Goal: Transaction & Acquisition: Subscribe to service/newsletter

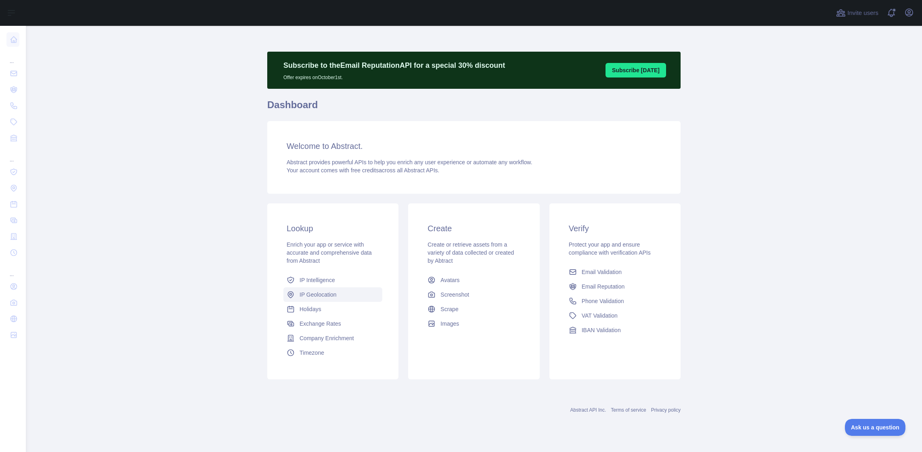
click at [316, 295] on span "IP Geolocation" at bounding box center [317, 295] width 37 height 8
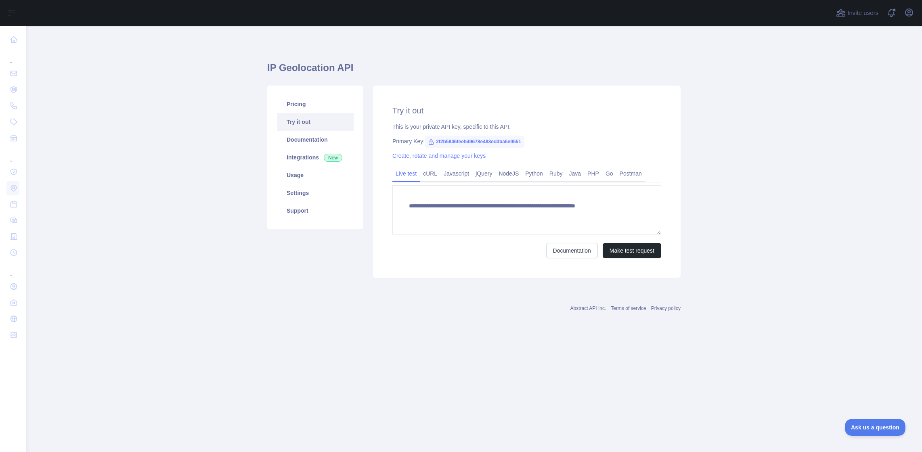
type textarea "**********"
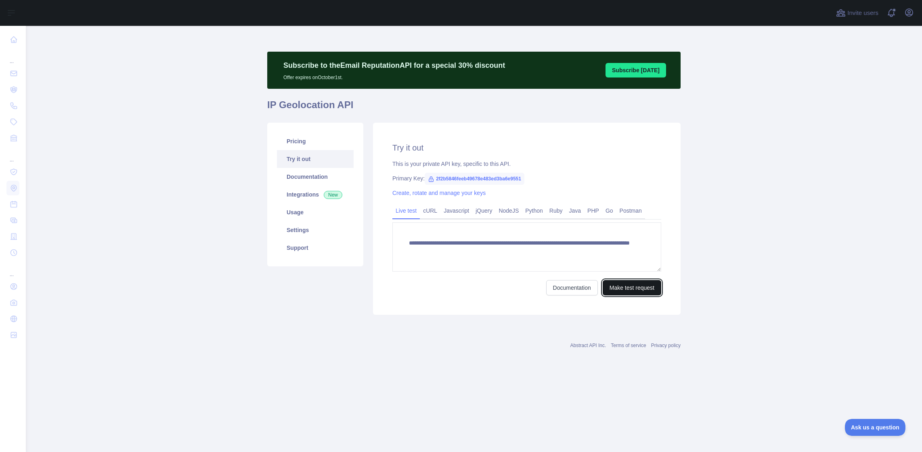
click at [637, 291] on button "Make test request" at bounding box center [632, 287] width 59 height 15
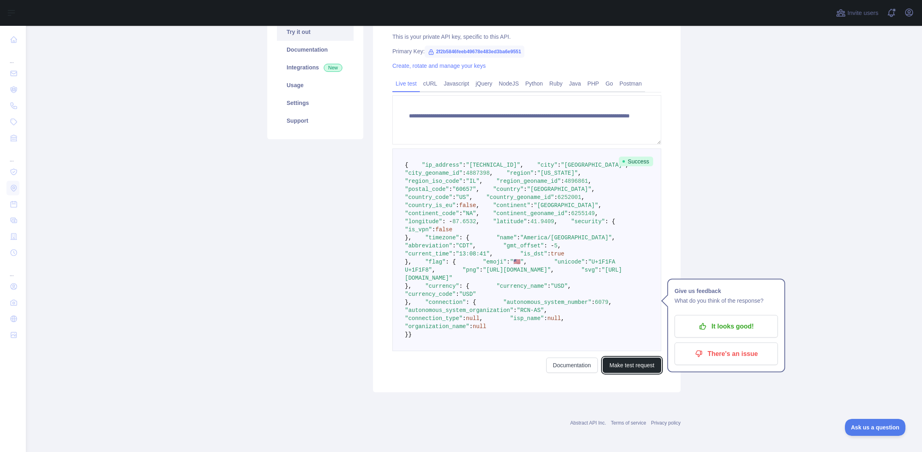
scroll to position [255, 0]
drag, startPoint x: 422, startPoint y: 158, endPoint x: 502, endPoint y: 169, distance: 81.5
click at [502, 169] on pre "{ "ip_address" : "[TECHNICAL_ID]" , "city" : "[GEOGRAPHIC_DATA]" , "city_geonam…" at bounding box center [526, 250] width 269 height 203
click at [118, 199] on main "**********" at bounding box center [474, 239] width 896 height 426
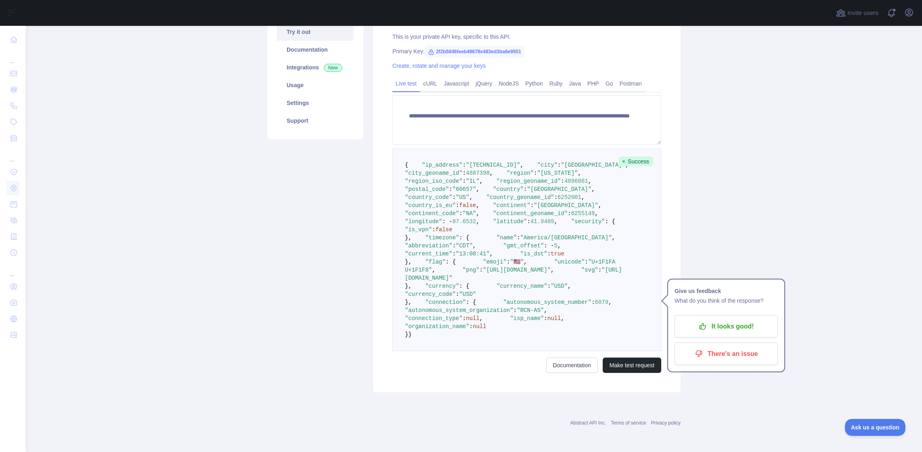
scroll to position [0, 0]
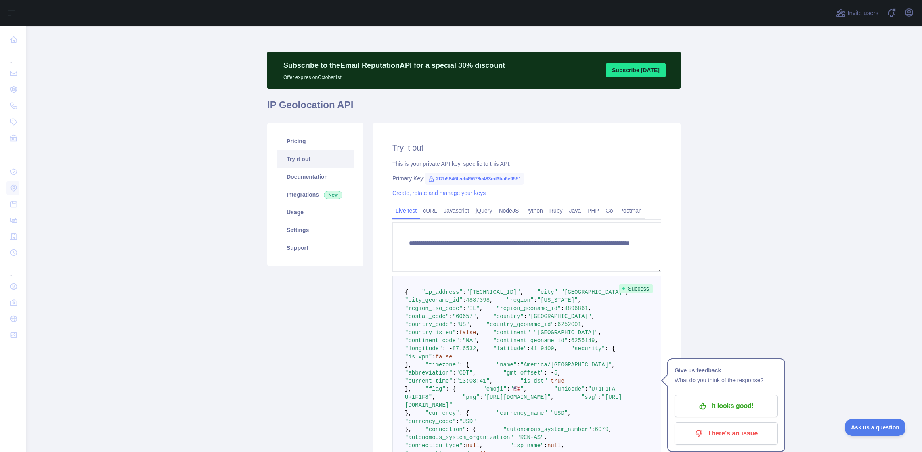
click at [417, 69] on p "Subscribe to the Email Reputation API for a special 30 % discount" at bounding box center [394, 65] width 222 height 11
click at [299, 224] on link "Settings" at bounding box center [315, 230] width 77 height 18
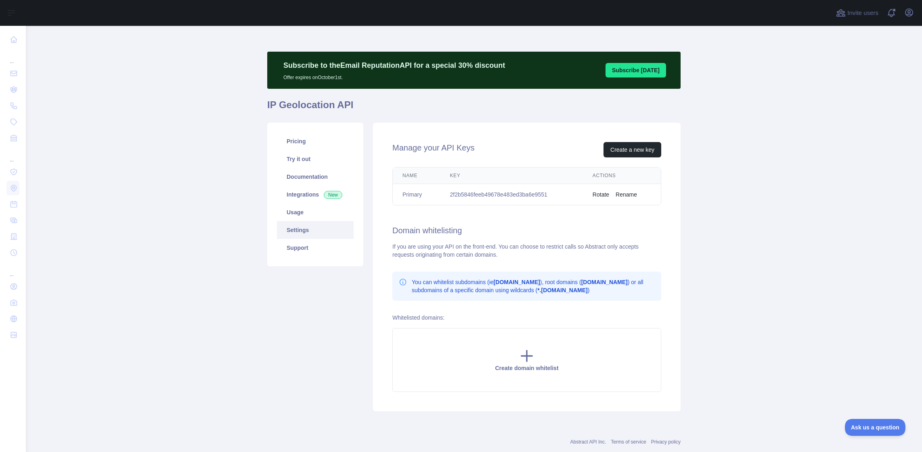
click at [472, 197] on td "2f2b5846feeb49678e483ed3ba6e9551" at bounding box center [511, 194] width 142 height 21
copy td "2f2b5846feeb49678e483ed3ba6e9551"
click at [517, 194] on td "2f2b5846feeb49678e483ed3ba6e9551" at bounding box center [511, 194] width 142 height 21
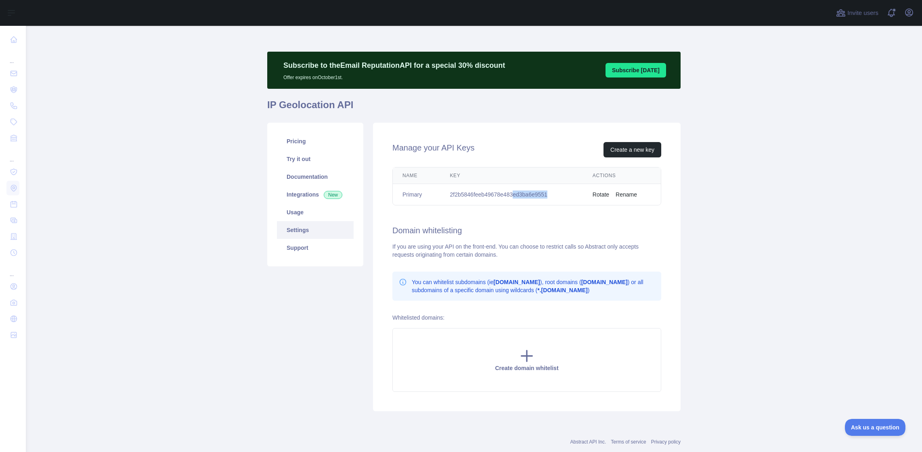
click at [517, 194] on td "2f2b5846feeb49678e483ed3ba6e9551" at bounding box center [511, 194] width 142 height 21
copy td "2f2b5846feeb49678e483ed3ba6e9551"
click at [298, 205] on link "Usage" at bounding box center [315, 212] width 77 height 18
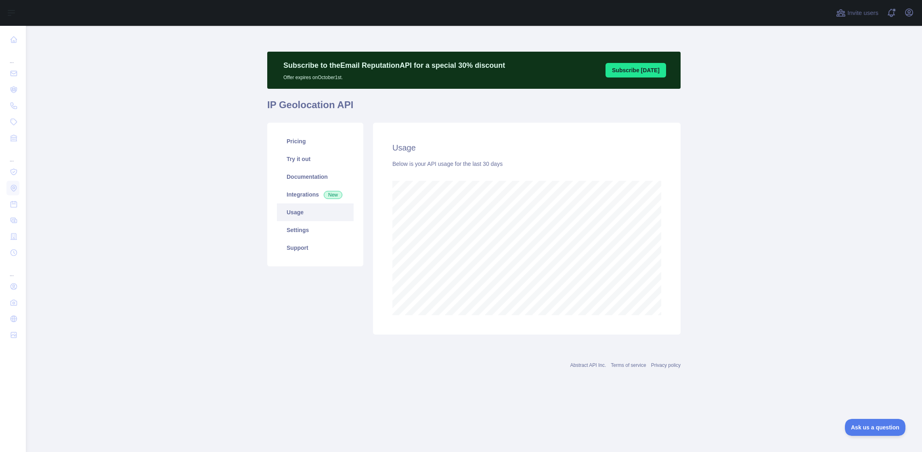
scroll to position [426, 896]
click at [288, 143] on link "Pricing" at bounding box center [315, 141] width 77 height 18
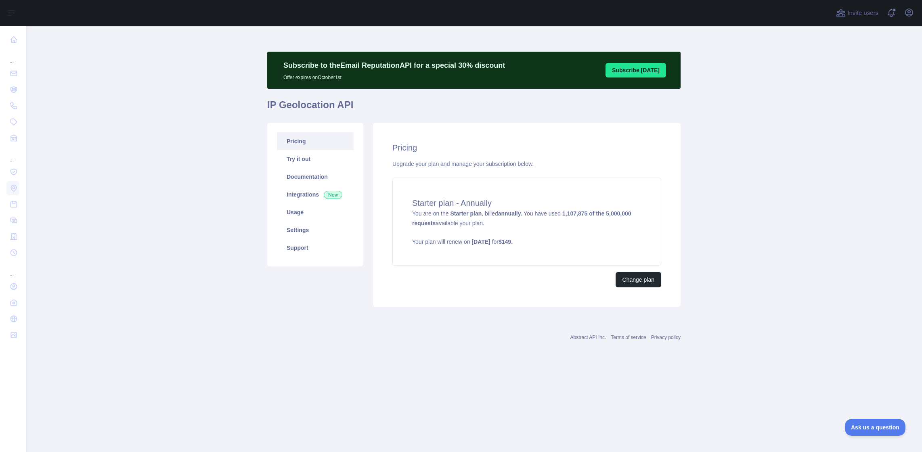
click at [221, 158] on main "Subscribe to the Email Reputation API for a special 30 % discount Offer expires…" at bounding box center [474, 239] width 896 height 426
click at [286, 211] on link "Usage" at bounding box center [315, 212] width 77 height 18
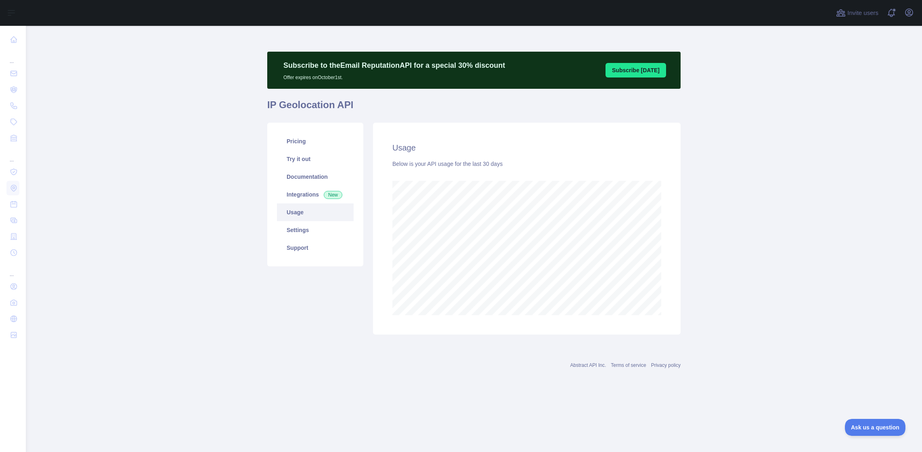
scroll to position [426, 896]
click at [113, 174] on main "Subscribe to the Email Reputation API for a special 30 % discount Offer expires…" at bounding box center [474, 239] width 896 height 426
click at [204, 84] on main "Subscribe to the Email Reputation API for a special 30 % discount Offer expires…" at bounding box center [474, 239] width 896 height 426
drag, startPoint x: 354, startPoint y: 68, endPoint x: 434, endPoint y: 66, distance: 79.9
click at [434, 66] on p "Subscribe to the Email Reputation API for a special 30 % discount" at bounding box center [394, 65] width 222 height 11
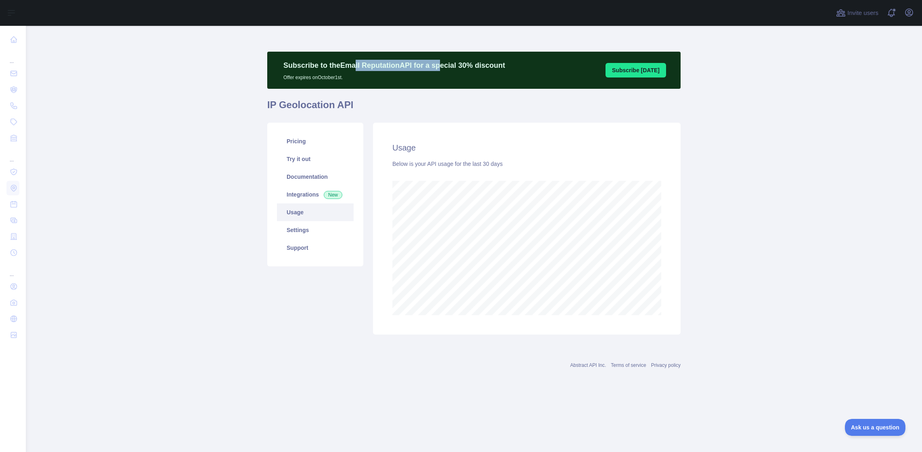
click at [434, 66] on p "Subscribe to the Email Reputation API for a special 30 % discount" at bounding box center [394, 65] width 222 height 11
click at [296, 142] on link "Pricing" at bounding box center [315, 141] width 77 height 18
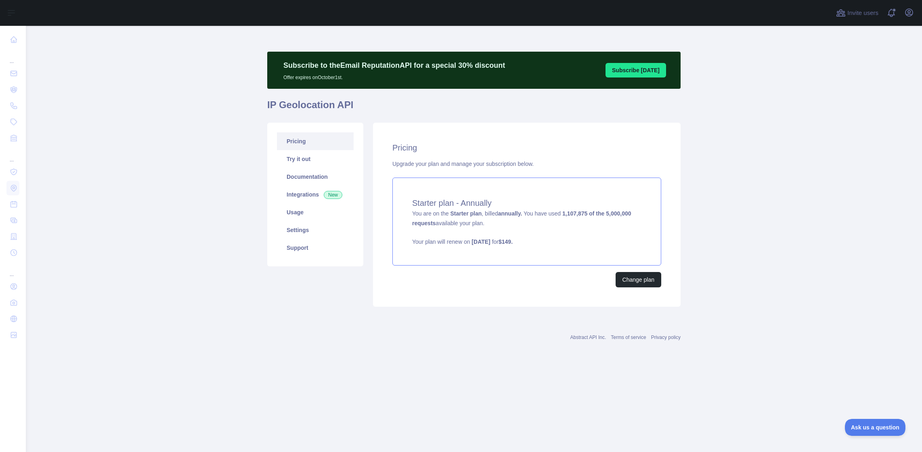
click at [427, 239] on p "Your plan will renew on March 22, 2026 for $ 149 ." at bounding box center [526, 242] width 229 height 8
click at [474, 324] on div "Abstract API Inc. Terms of service Privacy policy" at bounding box center [473, 332] width 413 height 29
click at [644, 276] on button "Change plan" at bounding box center [638, 279] width 46 height 15
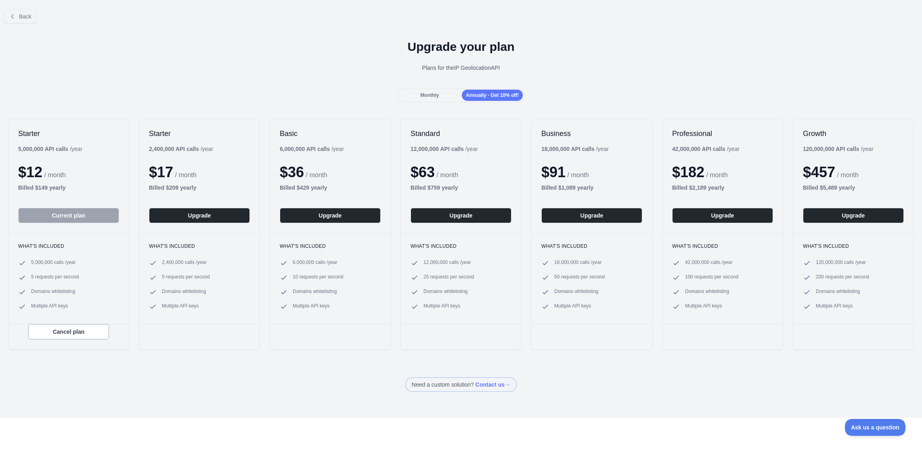
click at [193, 80] on div "Upgrade your plan Plans for the IP Geolocation API" at bounding box center [461, 59] width 922 height 58
click at [201, 62] on div "Upgrade your plan Plans for the IP Geolocation API" at bounding box center [461, 59] width 922 height 58
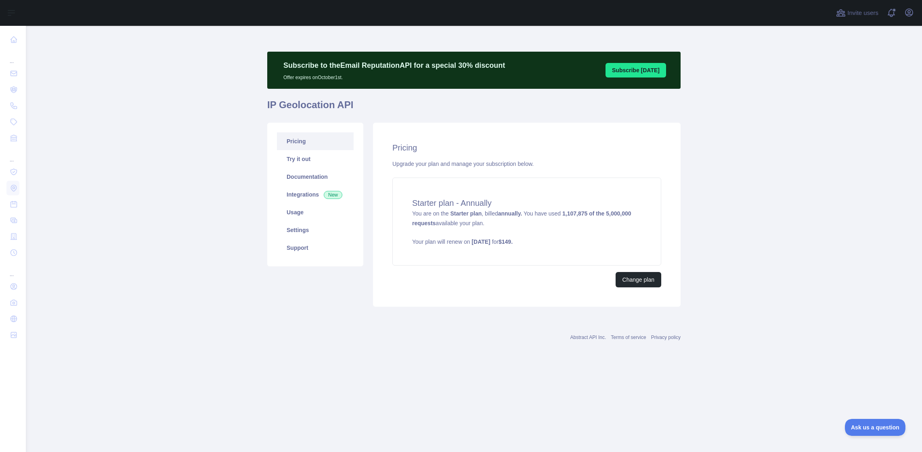
click at [167, 84] on main "Subscribe to the Email Reputation API for a special 30 % discount Offer expires…" at bounding box center [474, 239] width 896 height 426
click at [192, 88] on main "Subscribe to the Email Reputation API for a special 30 % discount Offer expires…" at bounding box center [474, 239] width 896 height 426
click at [198, 31] on main "Subscribe to the Email Reputation API for a special 30 % discount Offer expires…" at bounding box center [474, 239] width 896 height 426
click at [631, 285] on button "Change plan" at bounding box center [638, 279] width 46 height 15
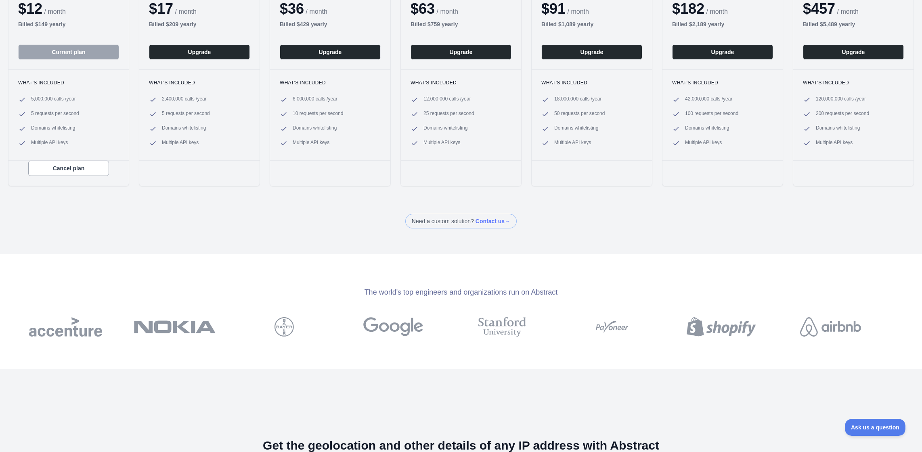
scroll to position [185, 0]
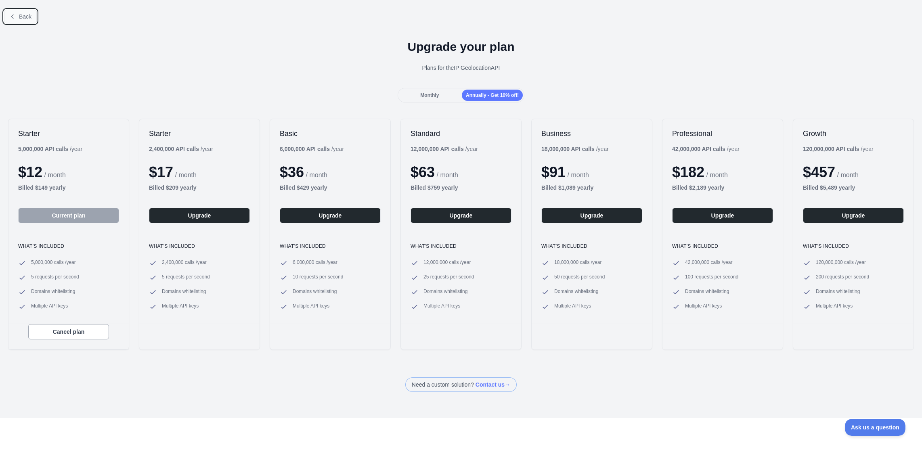
click at [26, 12] on button "Back" at bounding box center [20, 17] width 33 height 14
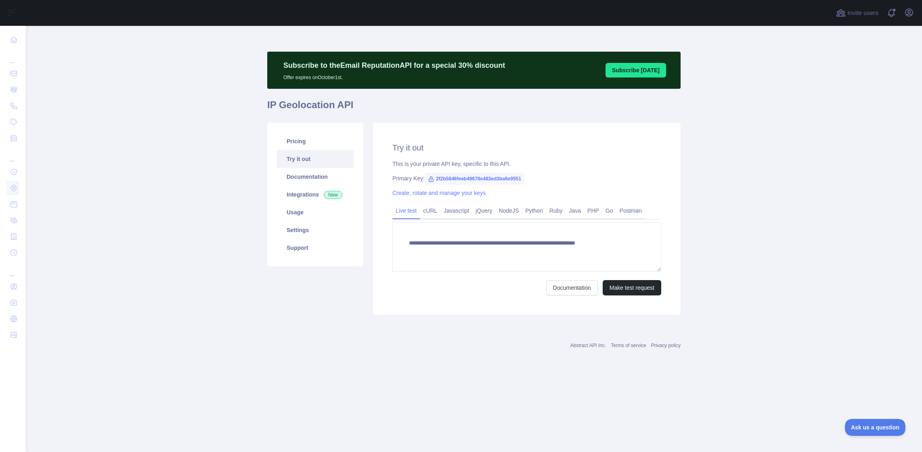
type textarea "**********"
click at [298, 173] on link "Documentation" at bounding box center [315, 177] width 77 height 18
